Goal: Subscribe to service/newsletter

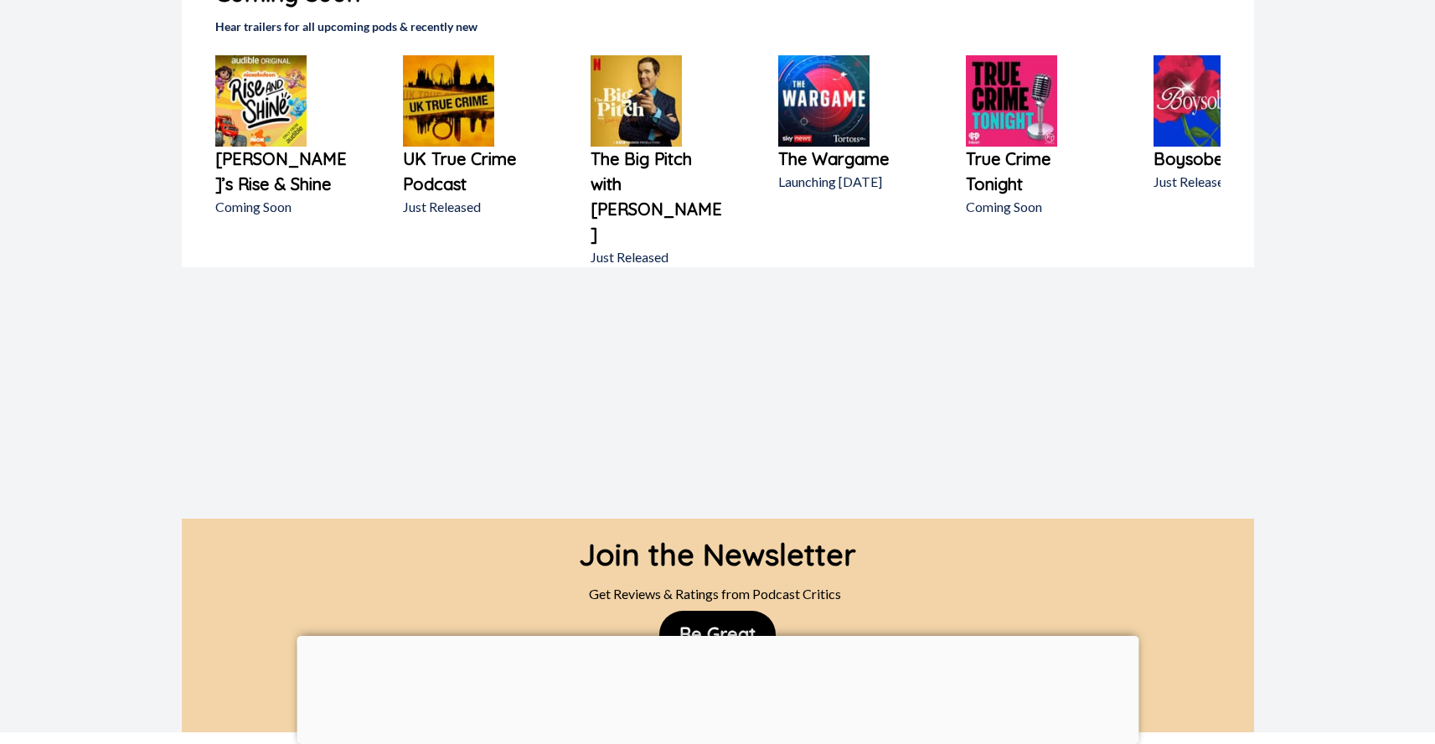
scroll to position [1349, 0]
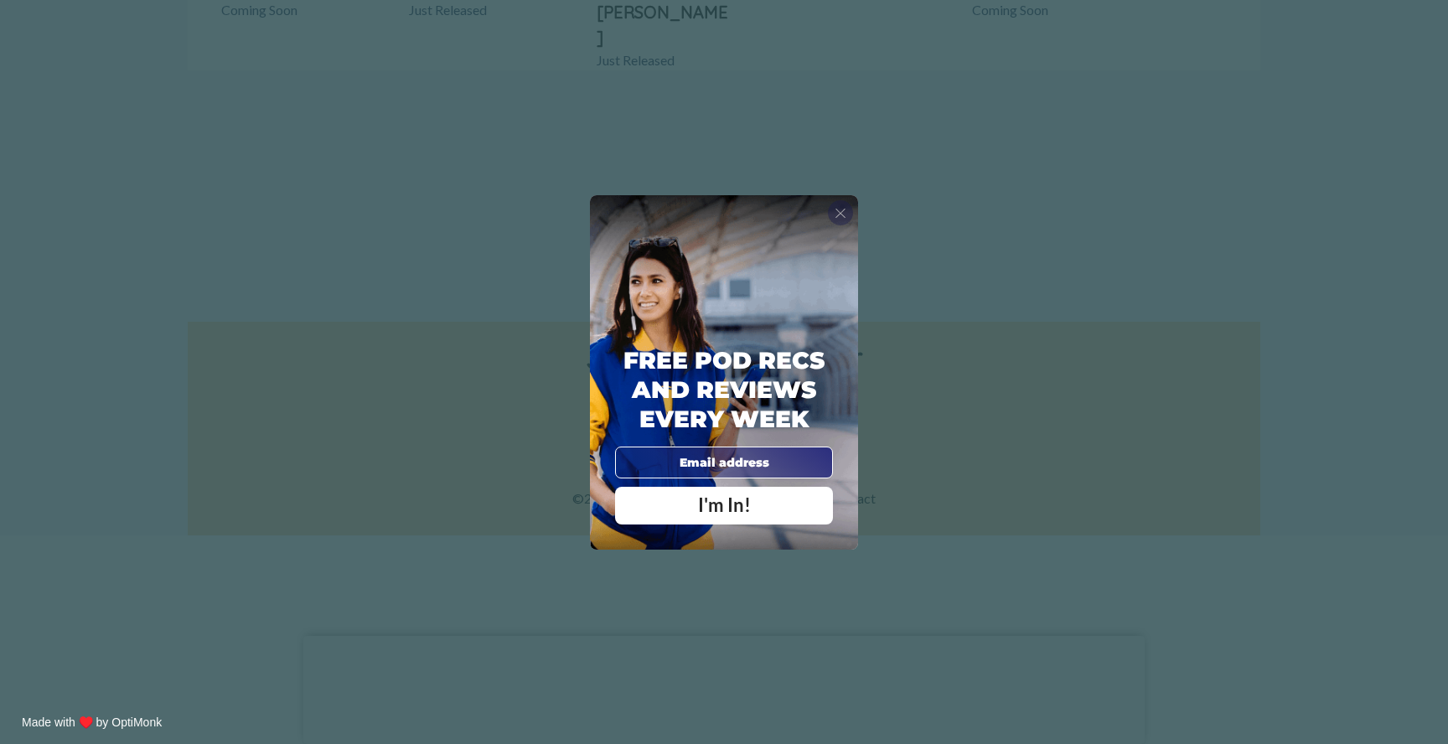
click at [849, 214] on div "X" at bounding box center [840, 212] width 25 height 25
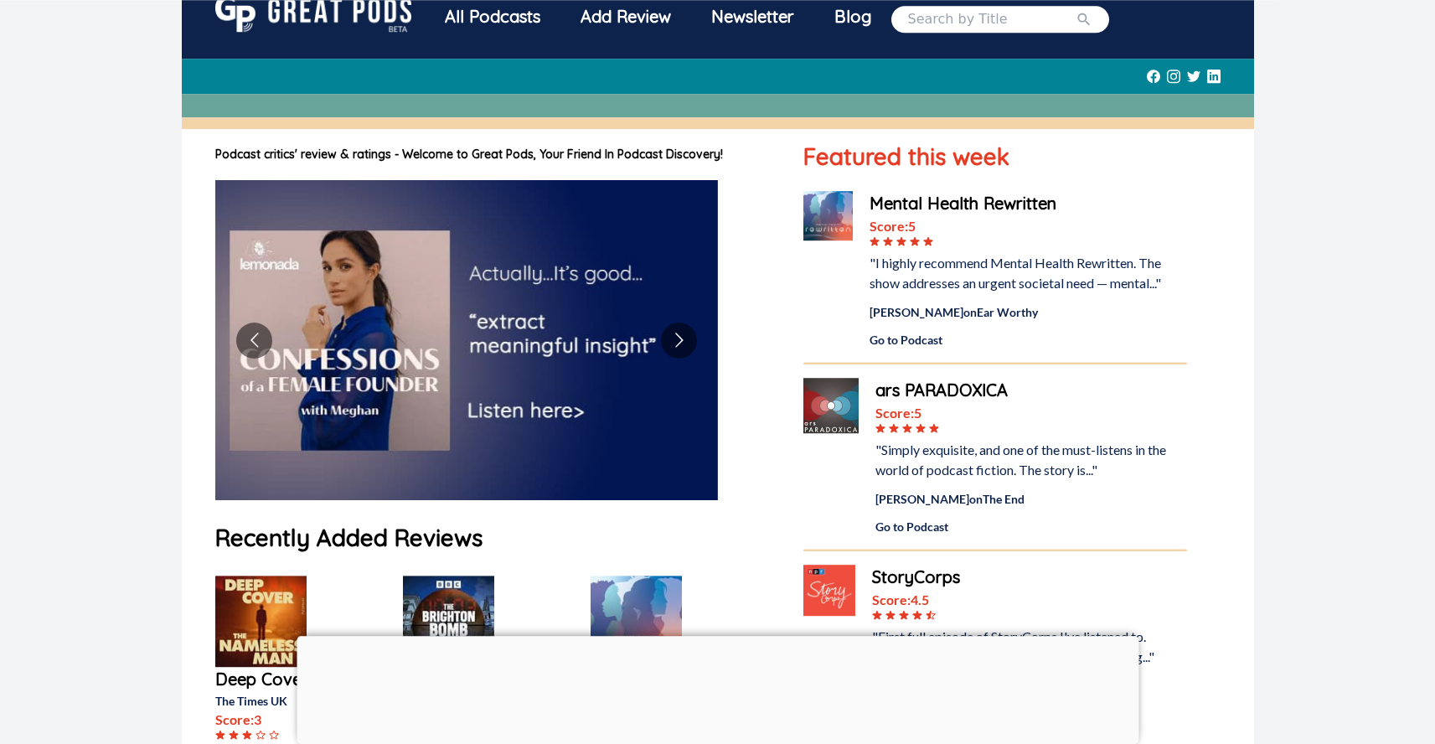
scroll to position [0, 0]
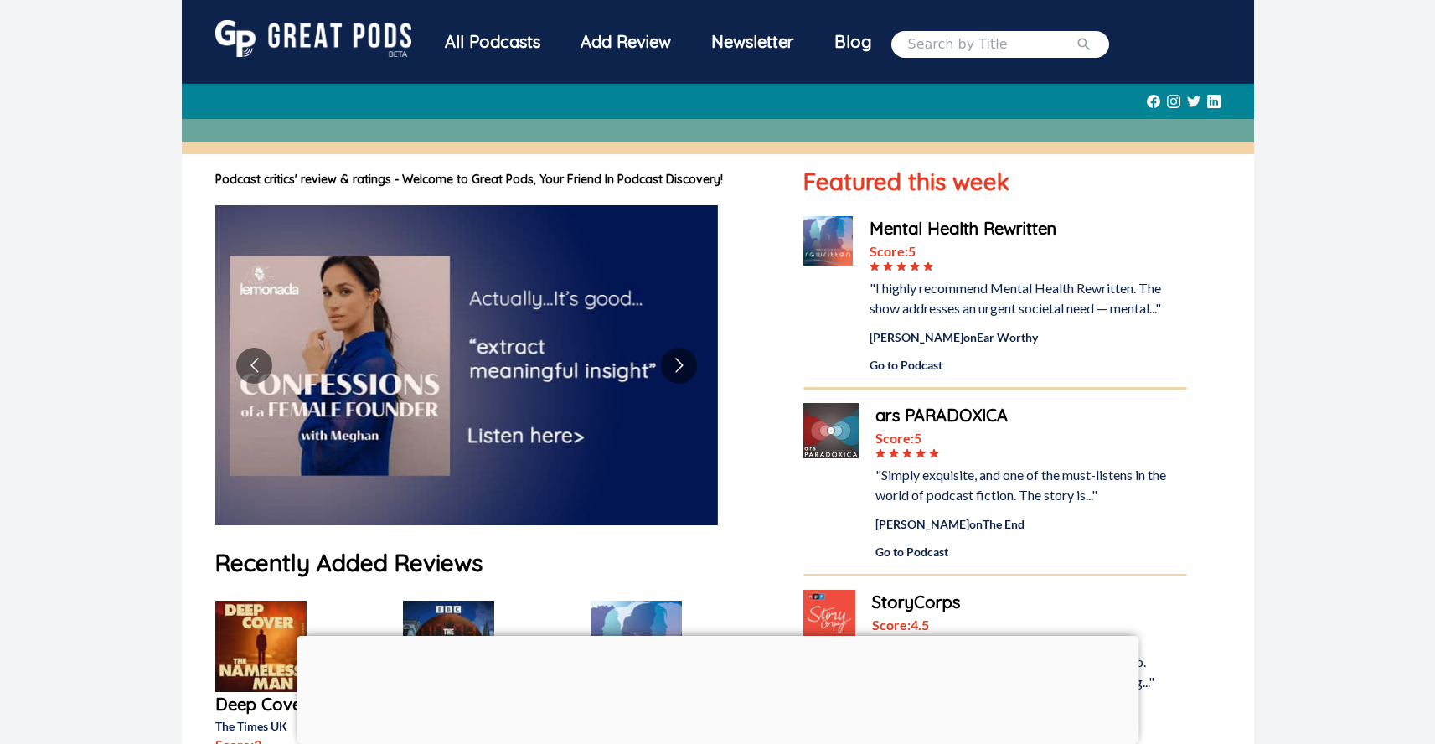
click at [509, 46] on div "All Podcasts" at bounding box center [493, 42] width 136 height 44
click at [507, 47] on div "All Podcasts" at bounding box center [493, 42] width 136 height 44
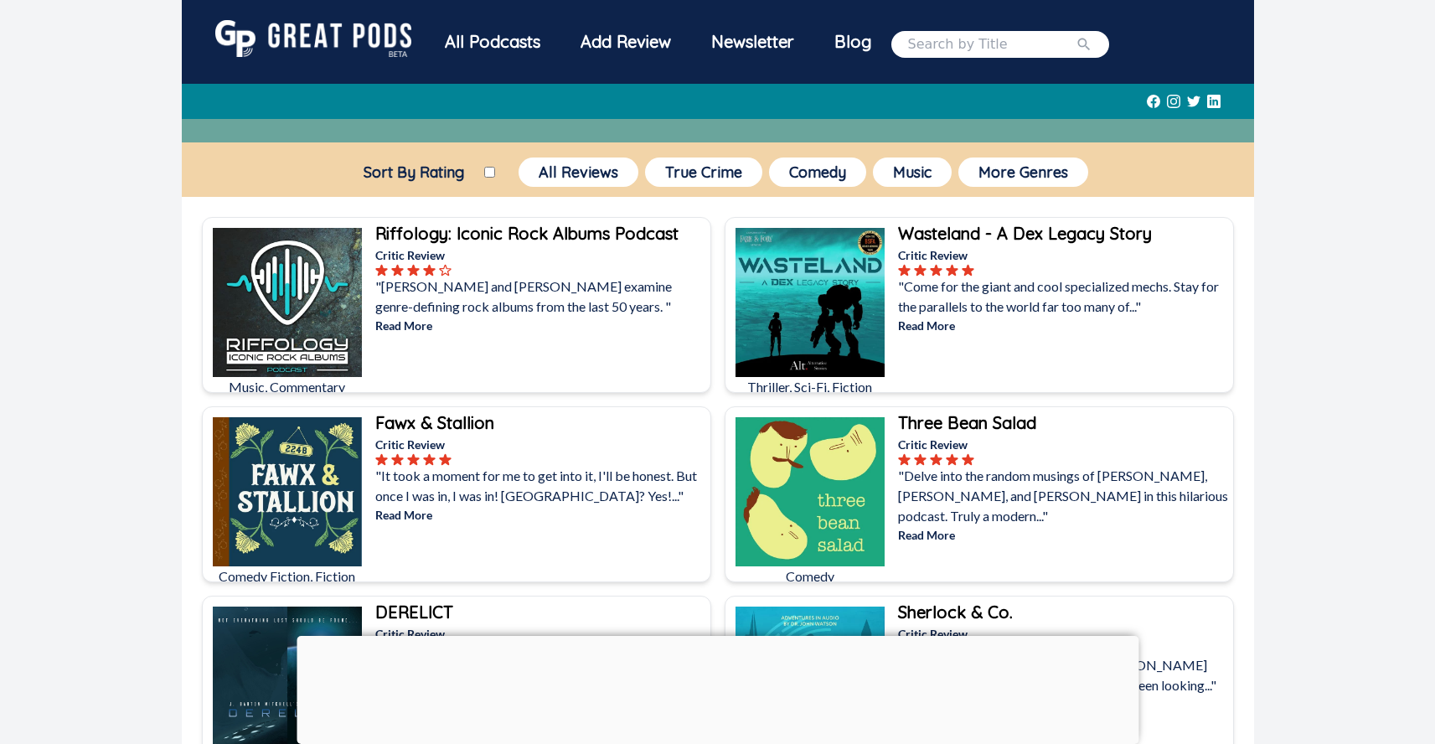
click at [764, 41] on div "Newsletter" at bounding box center [752, 42] width 123 height 44
